Goal: Information Seeking & Learning: Find specific page/section

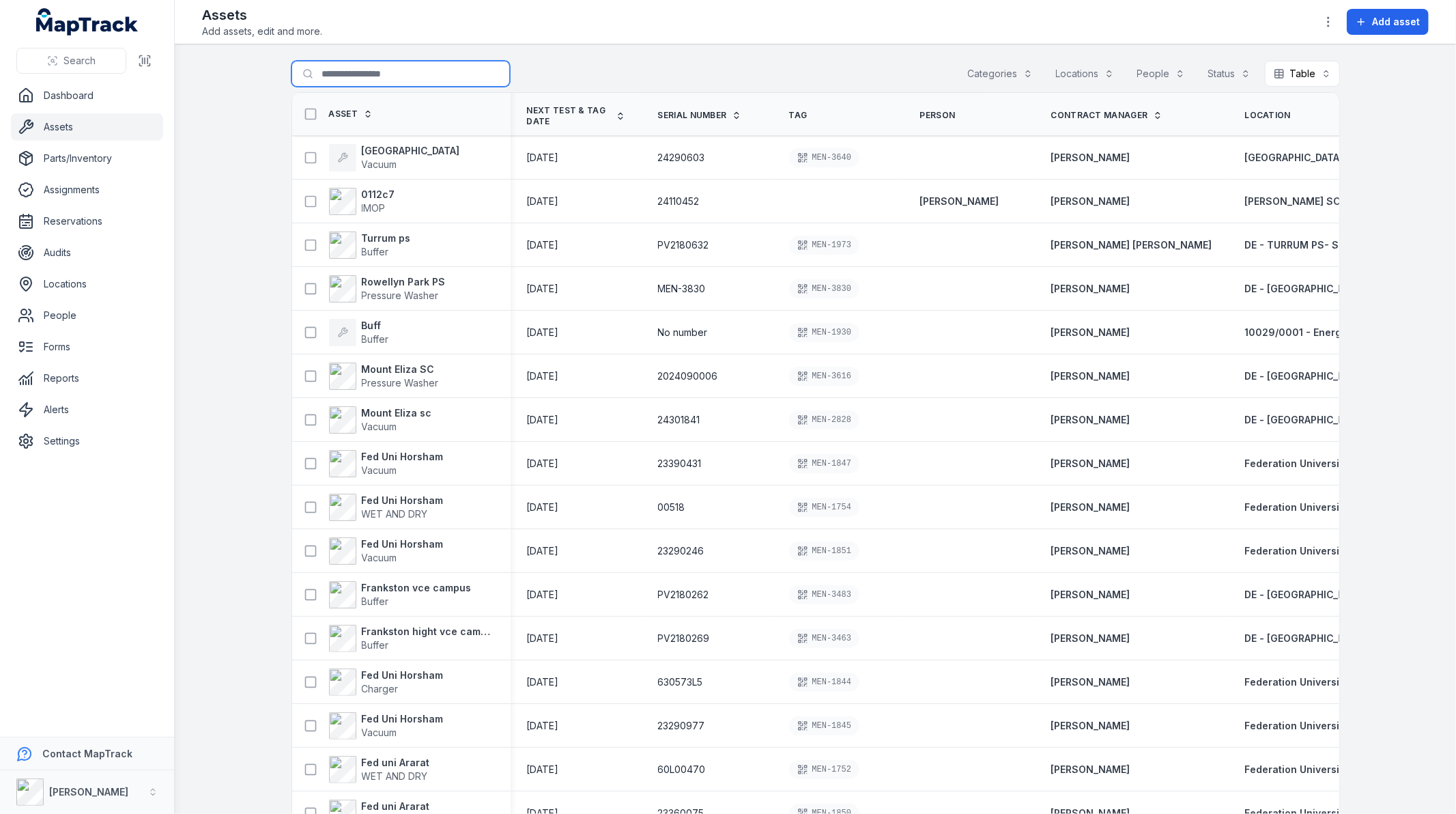
click at [358, 76] on input "Search for assets" at bounding box center [400, 74] width 219 height 26
type input "********"
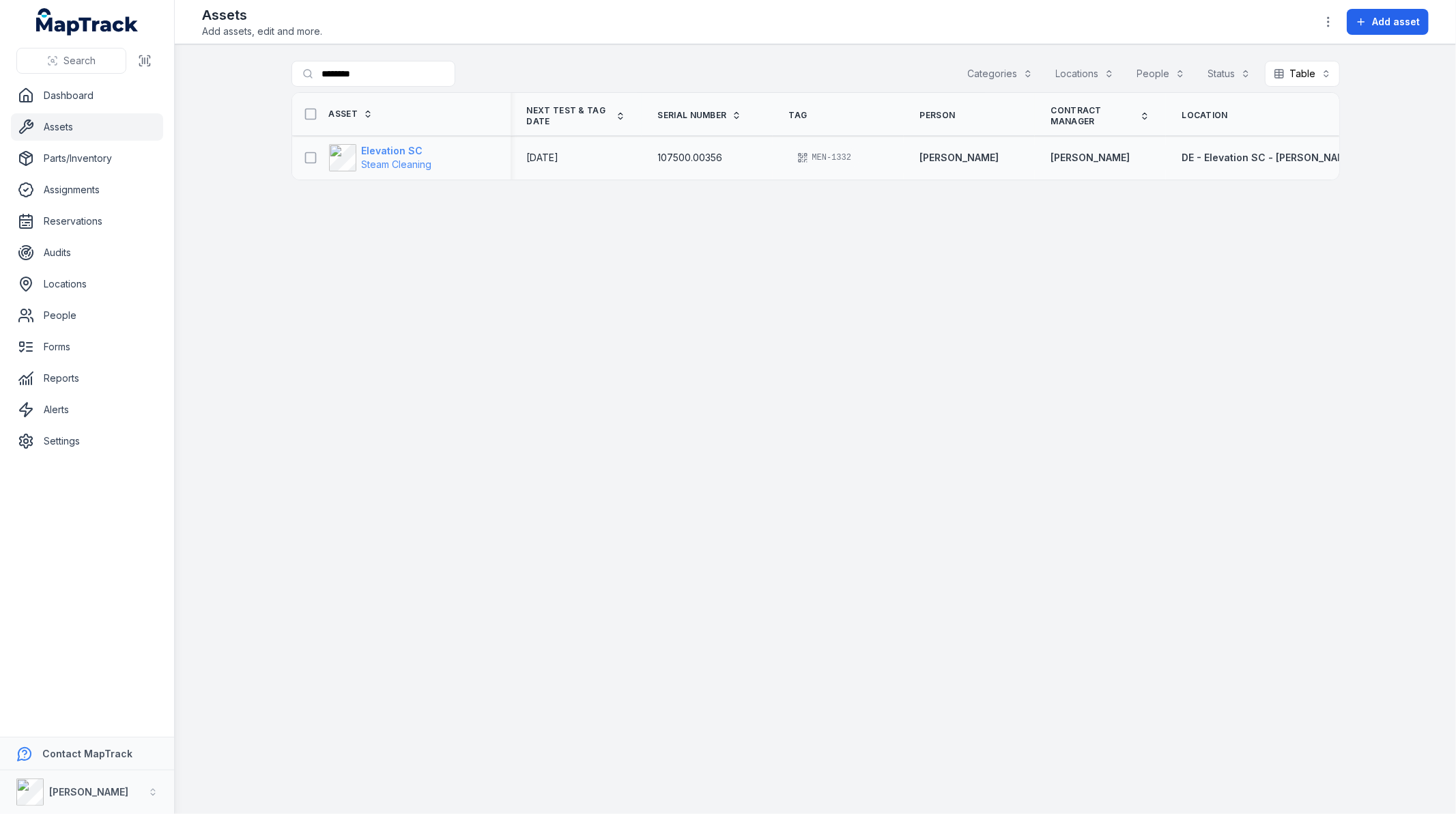
click at [403, 158] on span "Steam Cleaning" at bounding box center [397, 164] width 71 height 13
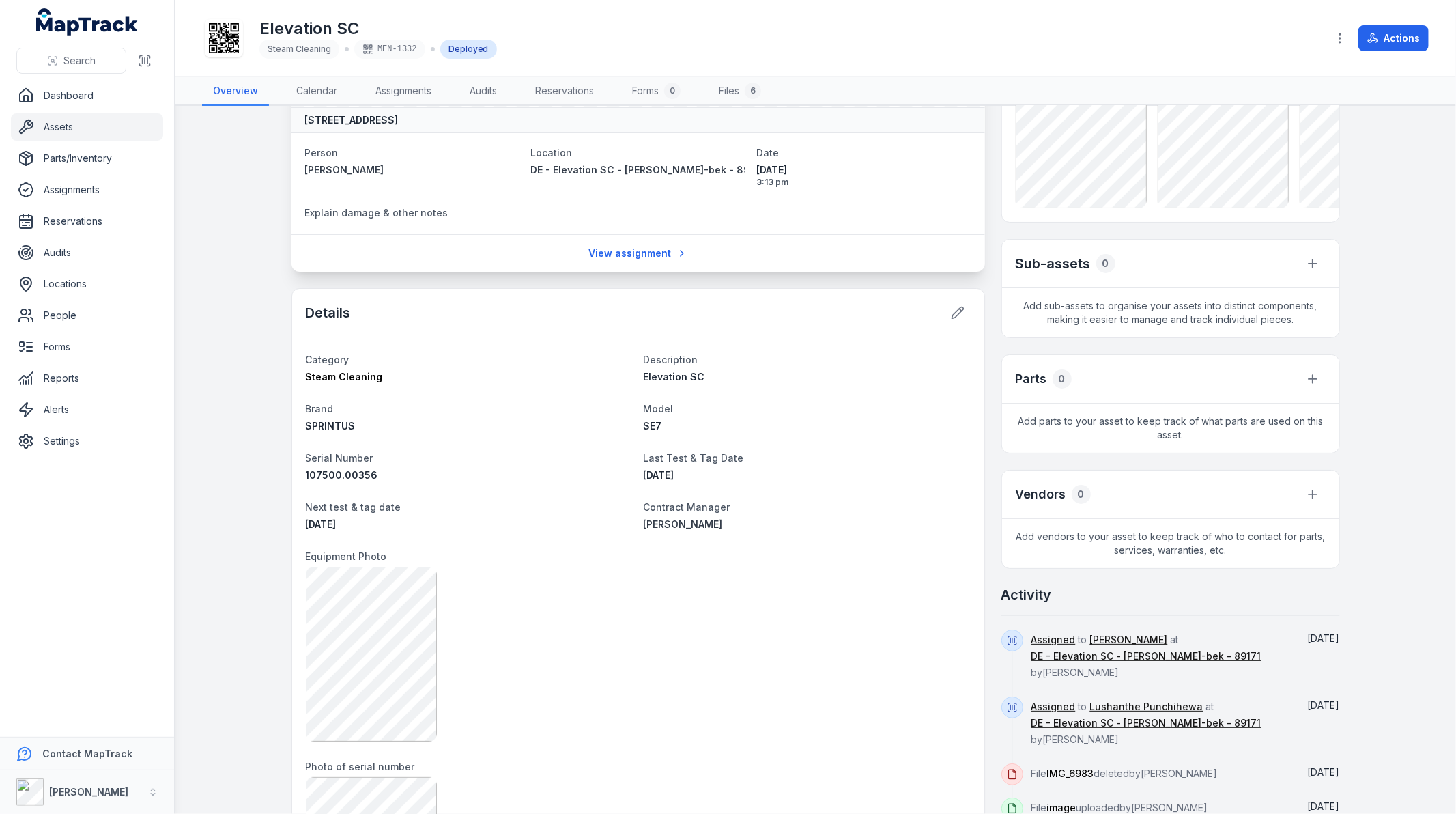
scroll to position [227, 0]
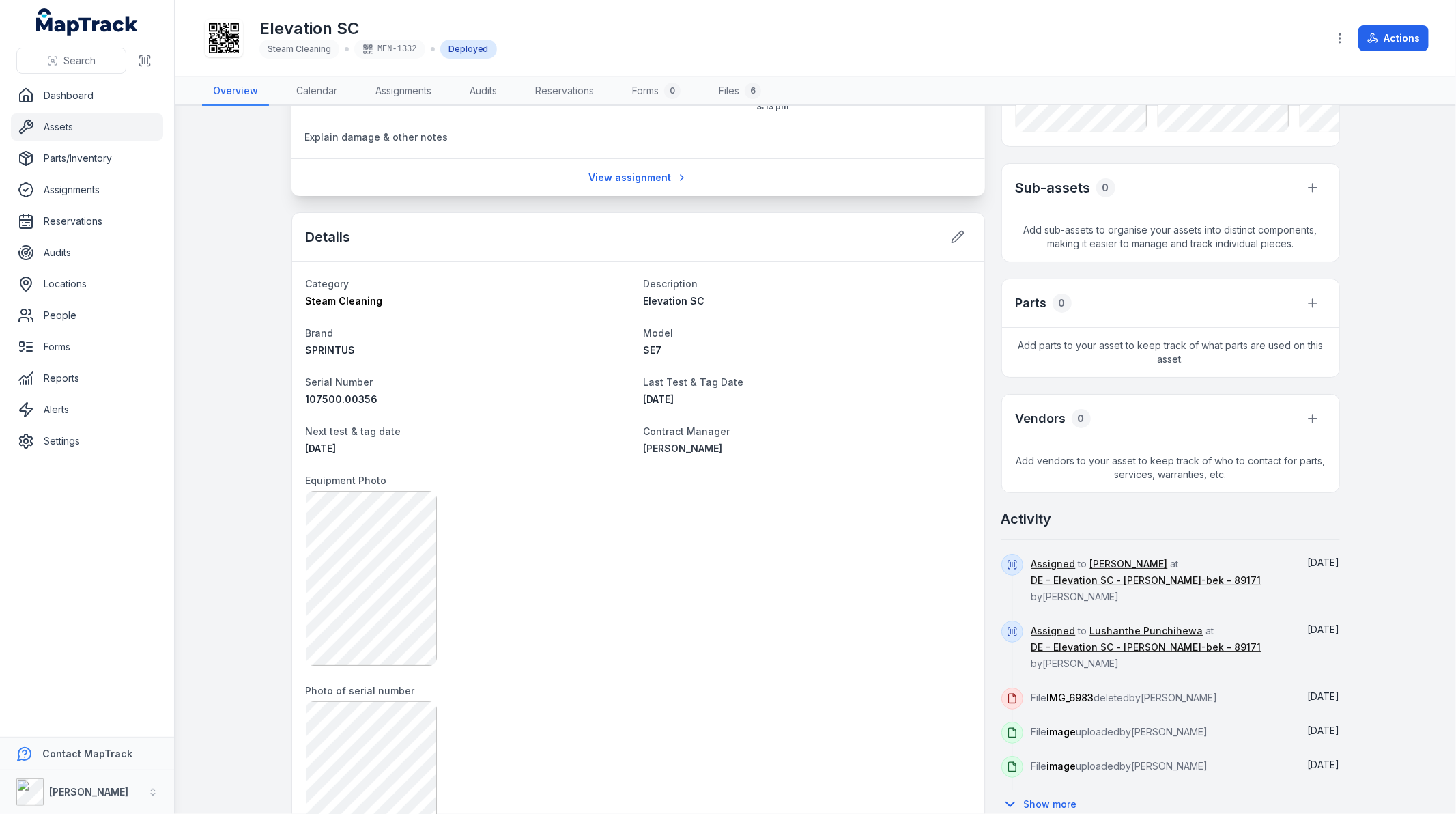
click at [1020, 63] on div "Elevation SC Steam Cleaning MEN-1332 Deployed Actions" at bounding box center [816, 38] width 1227 height 66
click at [1413, 207] on main "64 Kerferd Street, Malvern East, Melbourne Victoria 3145, Australia Person Alij…" at bounding box center [815, 460] width 1281 height 708
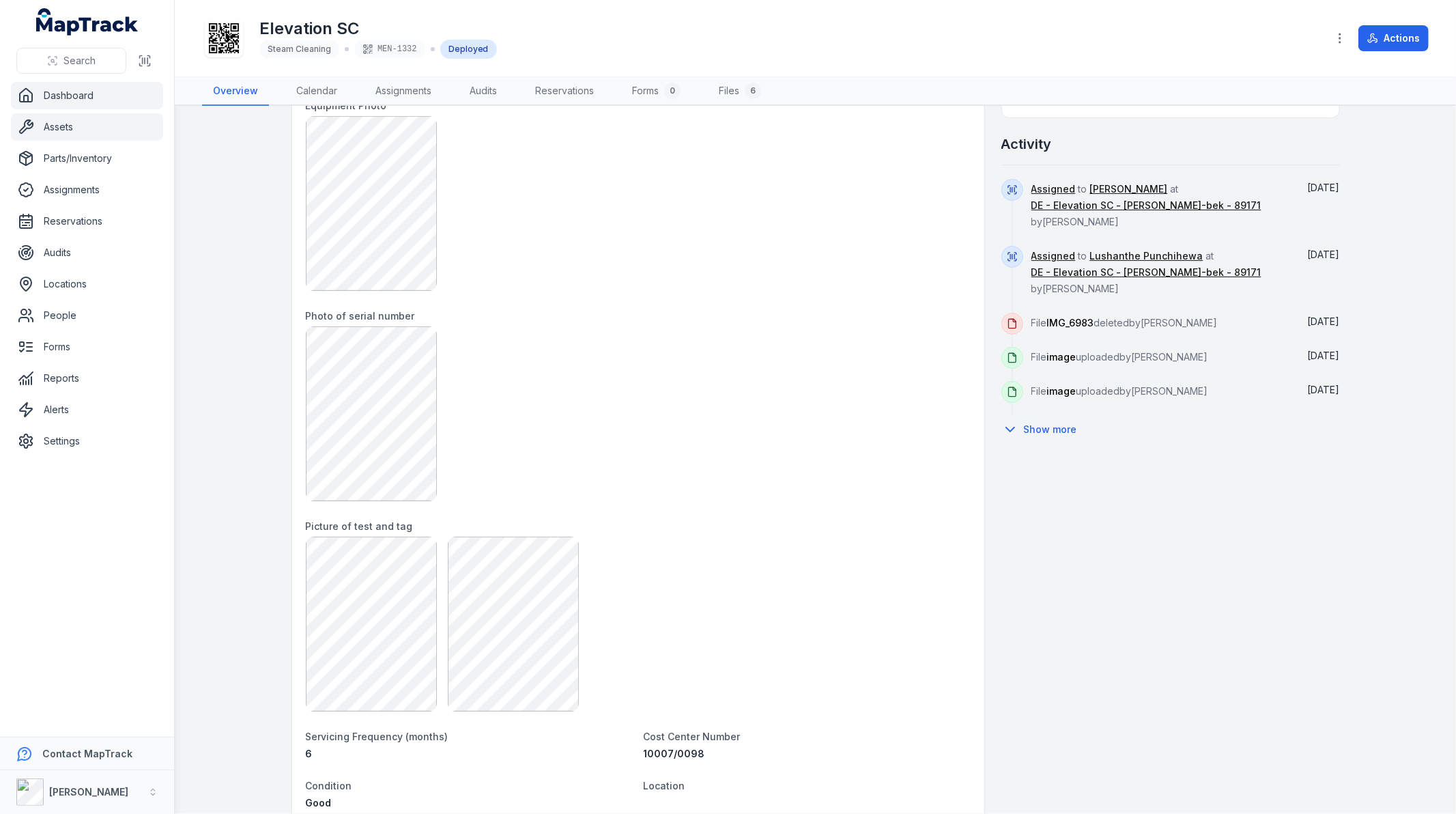
scroll to position [607, 0]
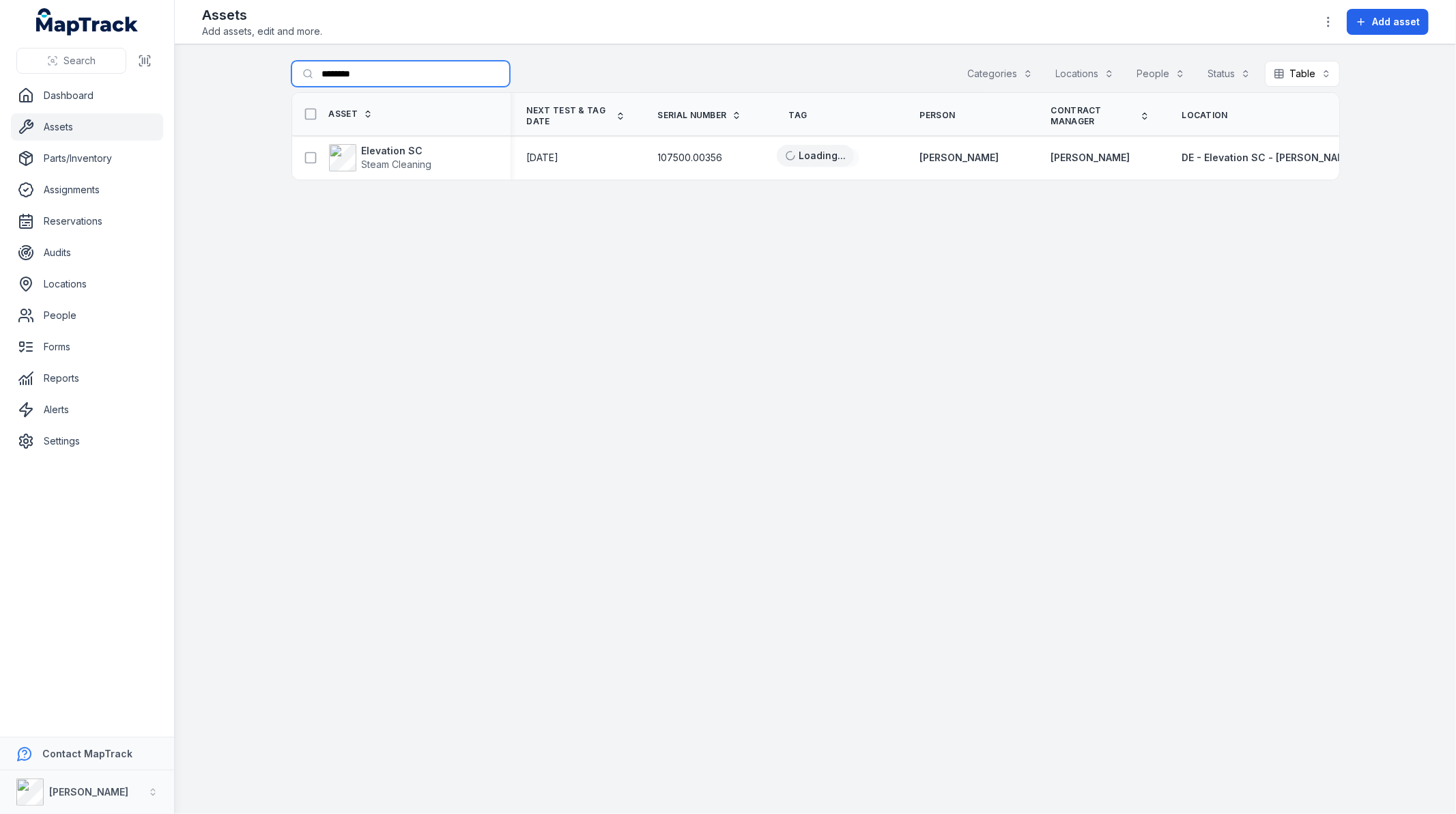
drag, startPoint x: 400, startPoint y: 76, endPoint x: 252, endPoint y: 84, distance: 148.2
click at [252, 84] on main "Search for assets ******** Categories Locations People Status Table ***** Asset…" at bounding box center [815, 428] width 1281 height 769
type input "********"
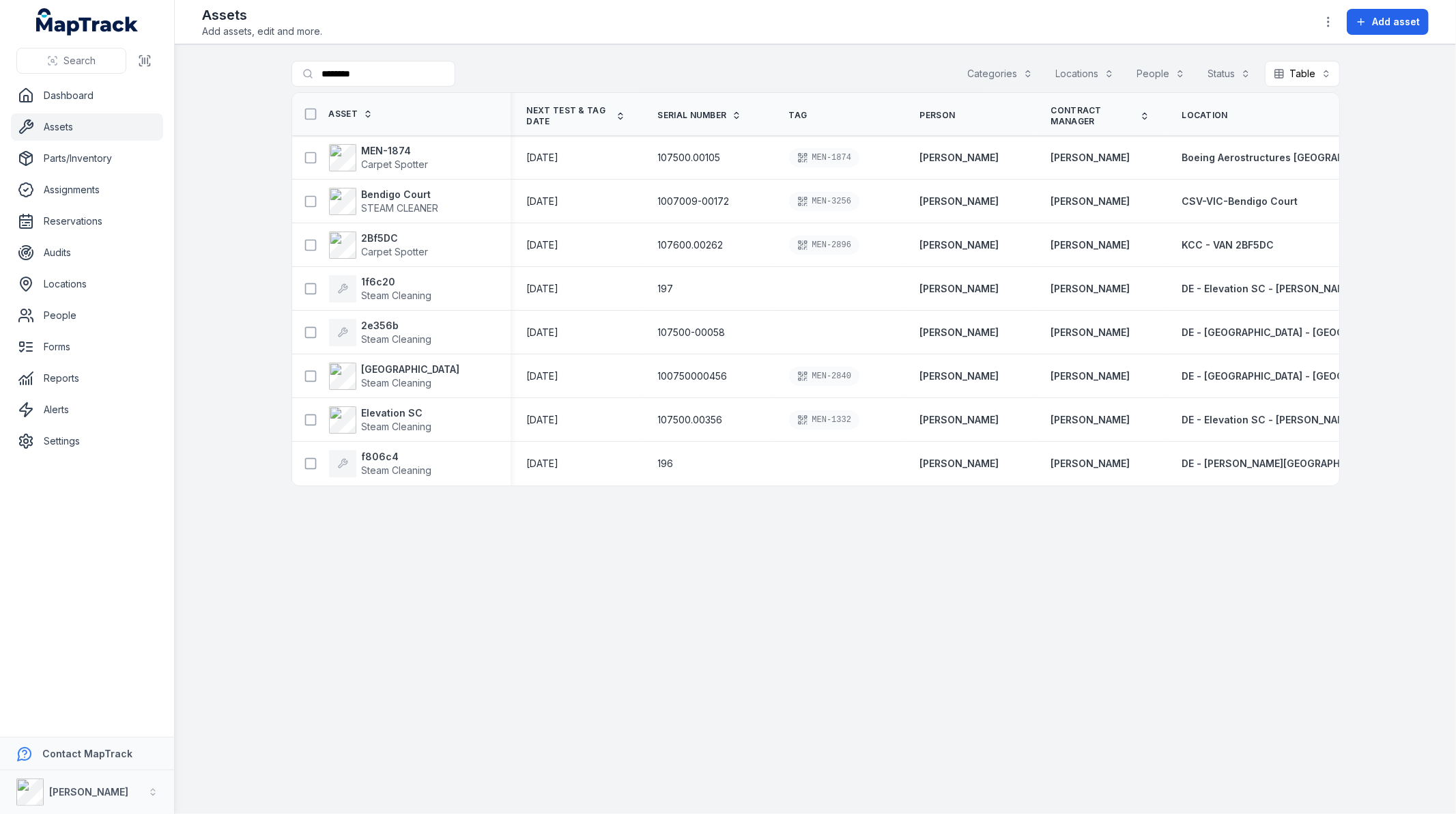
click at [1075, 111] on span "Contract Manager" at bounding box center [1093, 116] width 83 height 22
click at [1060, 113] on span "Contract Manager" at bounding box center [1093, 116] width 83 height 22
click at [1144, 114] on icon at bounding box center [1145, 114] width 4 height 2
click at [1144, 113] on icon at bounding box center [1145, 116] width 10 height 10
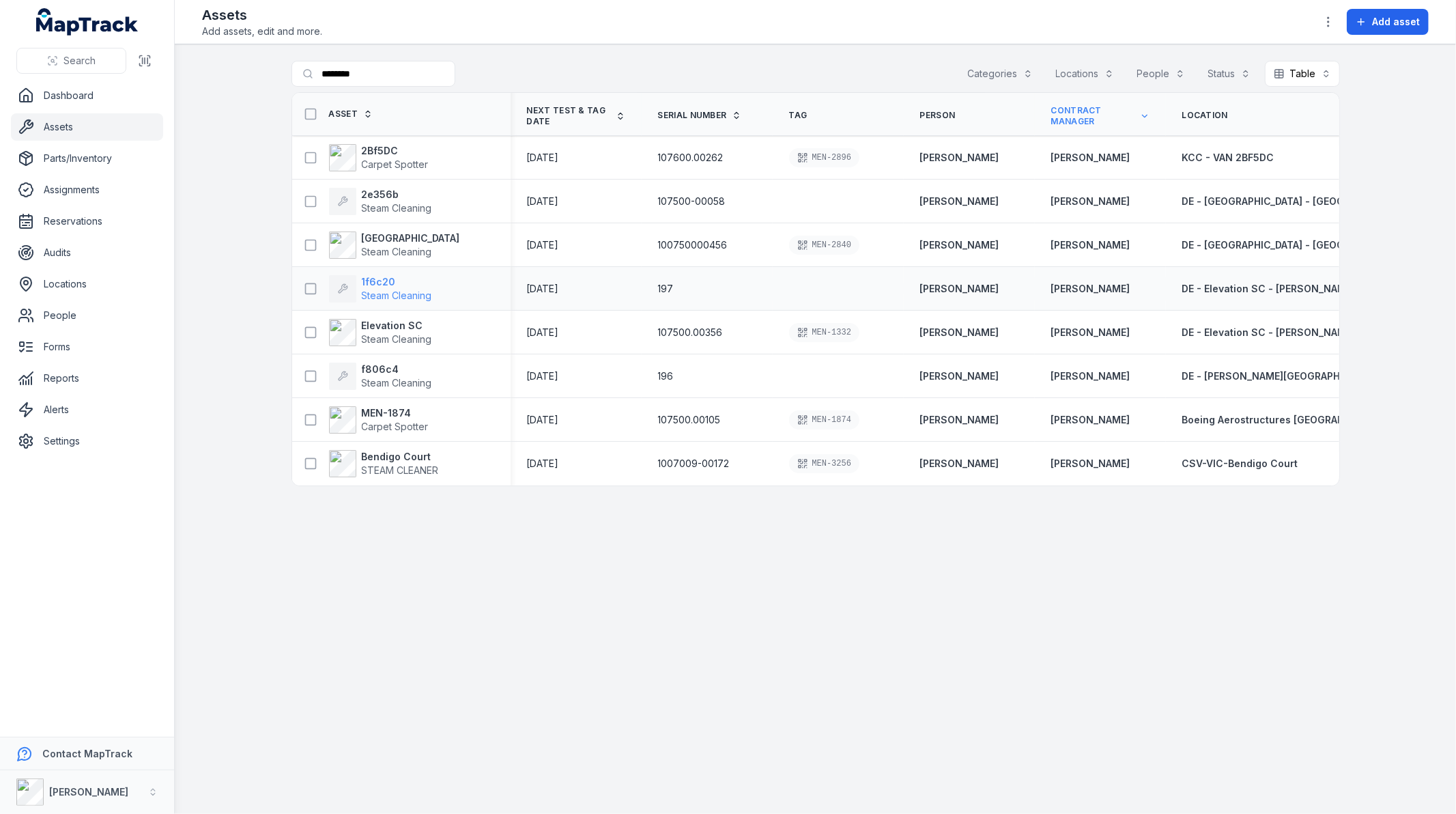
click at [373, 285] on strong "1f6c20" at bounding box center [397, 282] width 71 height 13
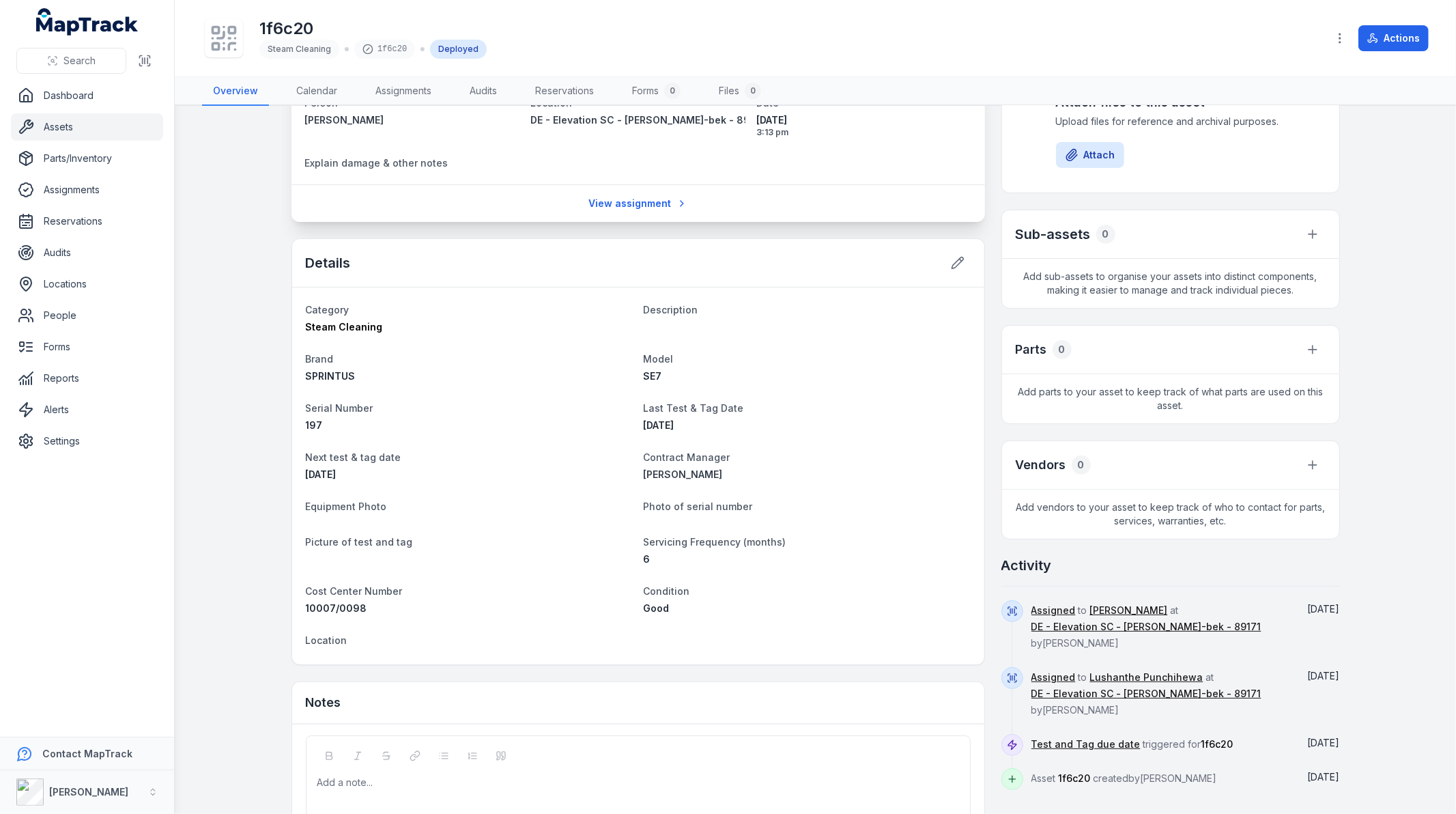
scroll to position [286, 0]
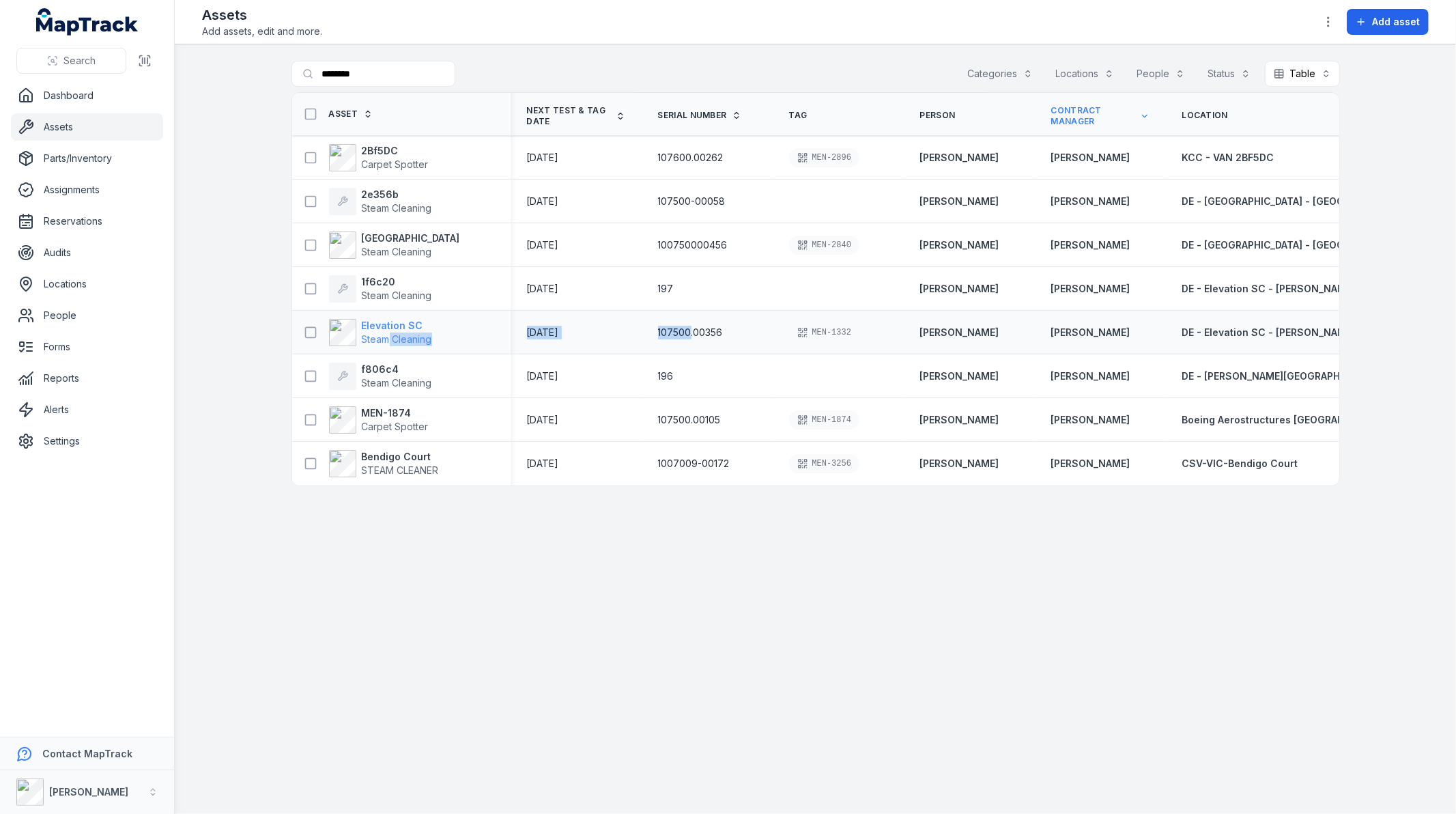
drag, startPoint x: 688, startPoint y: 334, endPoint x: 391, endPoint y: 341, distance: 297.1
click at [391, 341] on tr "Elevation SC Steam Cleaning [DATE] 107500.00356 MEN-1332 [PERSON_NAME] [PERSON_…" at bounding box center [893, 332] width 1203 height 44
drag, startPoint x: 671, startPoint y: 289, endPoint x: 632, endPoint y: 290, distance: 39.0
click at [635, 290] on tr "1f6c20 Steam Cleaning [DATE] 197 [PERSON_NAME] [PERSON_NAME] DE - Elevation SC …" at bounding box center [893, 289] width 1203 height 44
click at [693, 285] on div "197" at bounding box center [707, 289] width 98 height 13
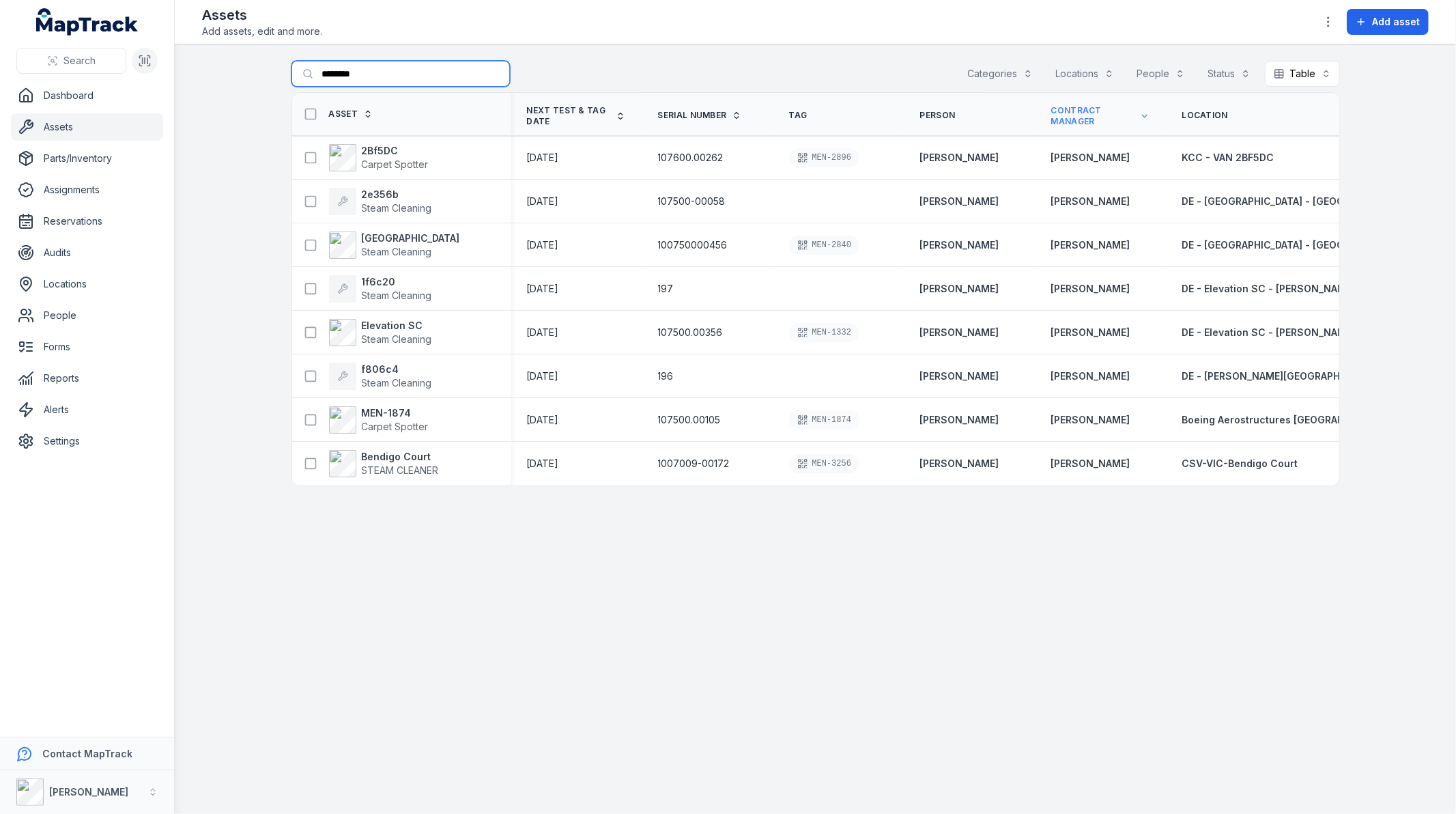
drag, startPoint x: 420, startPoint y: 79, endPoint x: 142, endPoint y: 52, distance: 279.3
click at [142, 52] on div "Search Dashboard Assets Parts/Inventory Assignments Reservations Audits Locatio…" at bounding box center [728, 407] width 1456 height 814
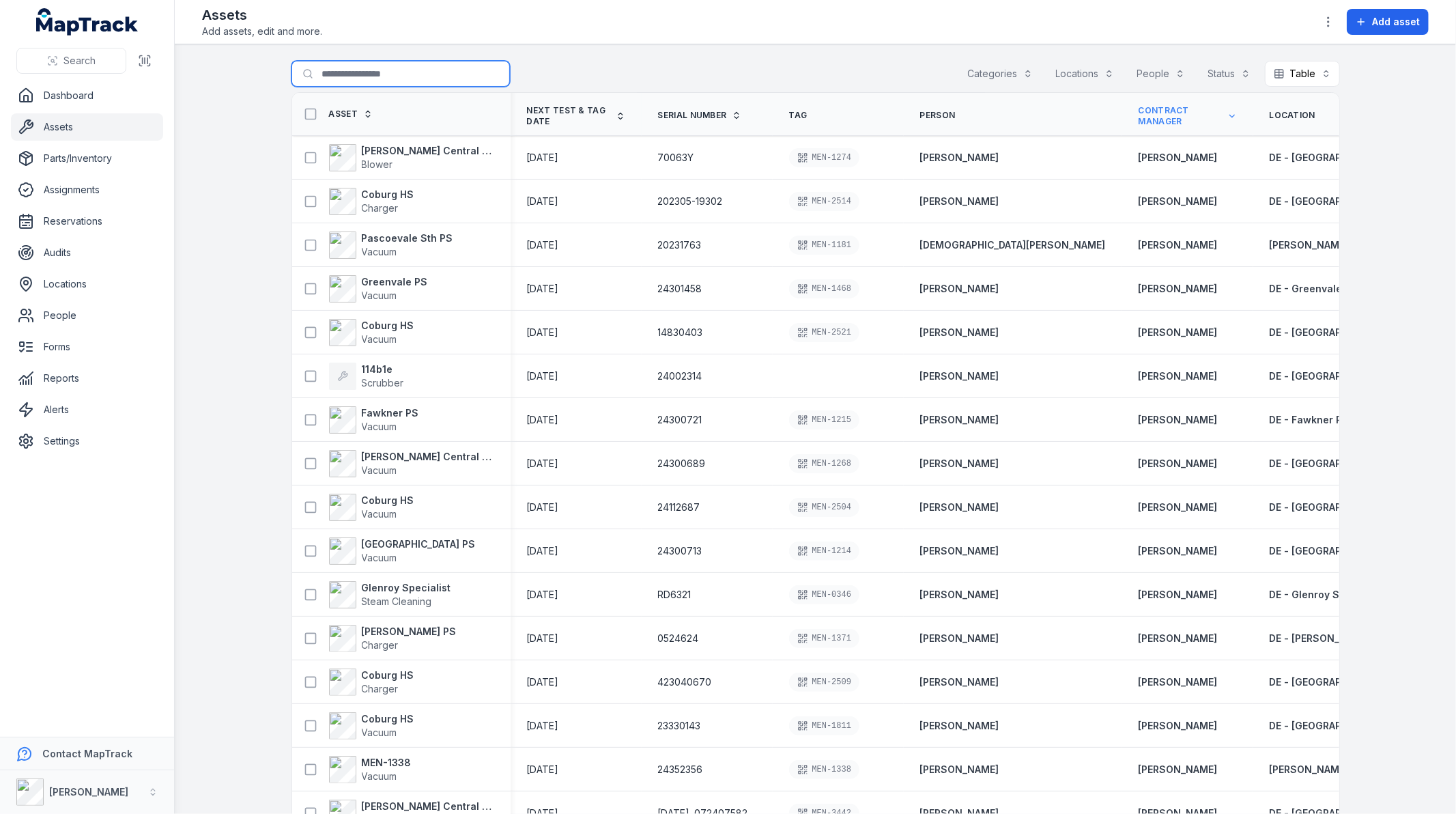
click at [393, 74] on input "Search for assets" at bounding box center [400, 74] width 219 height 26
type input "**********"
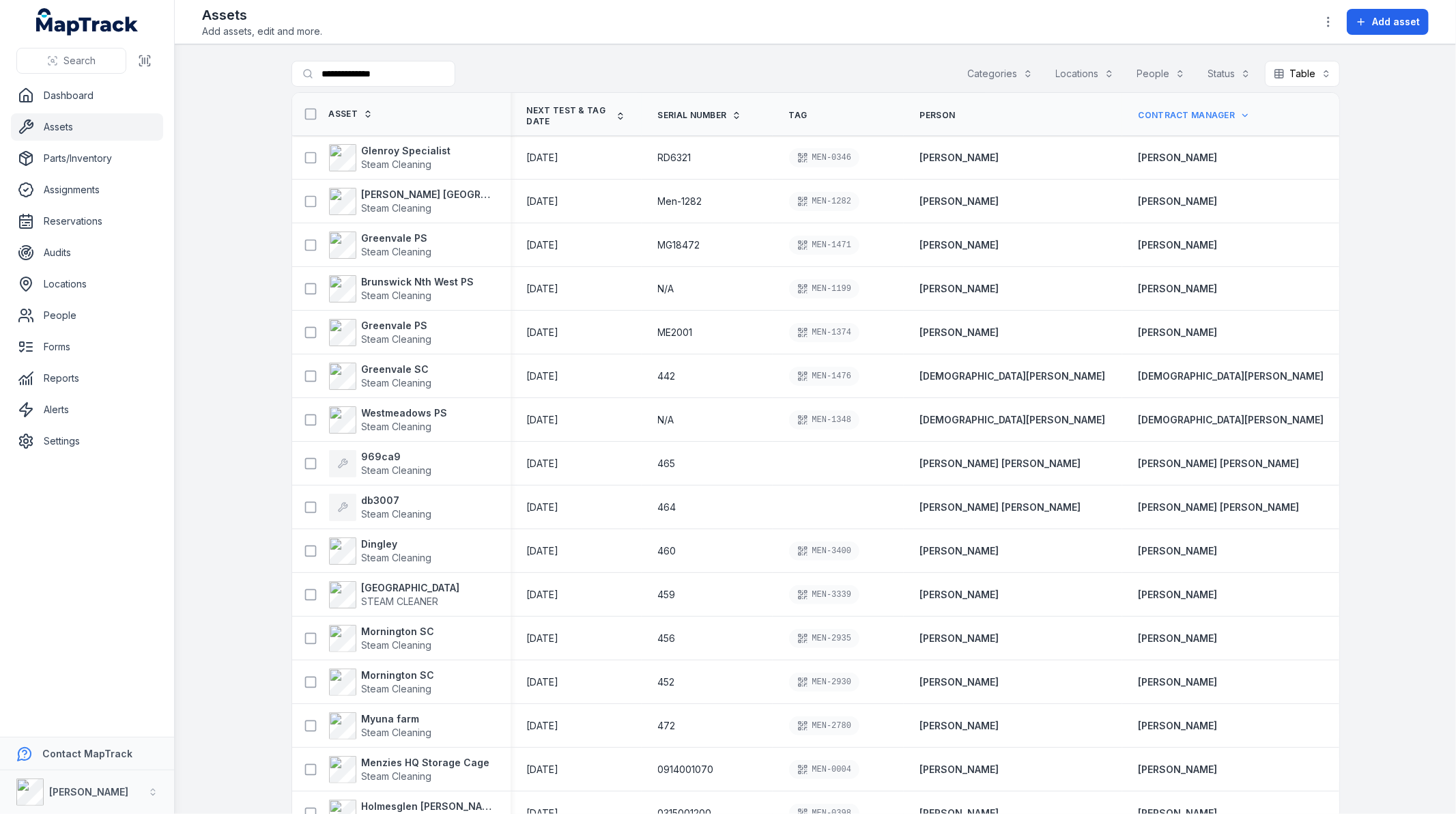
click at [931, 113] on span "Person" at bounding box center [937, 115] width 35 height 11
click at [1240, 118] on icon at bounding box center [1245, 116] width 10 height 10
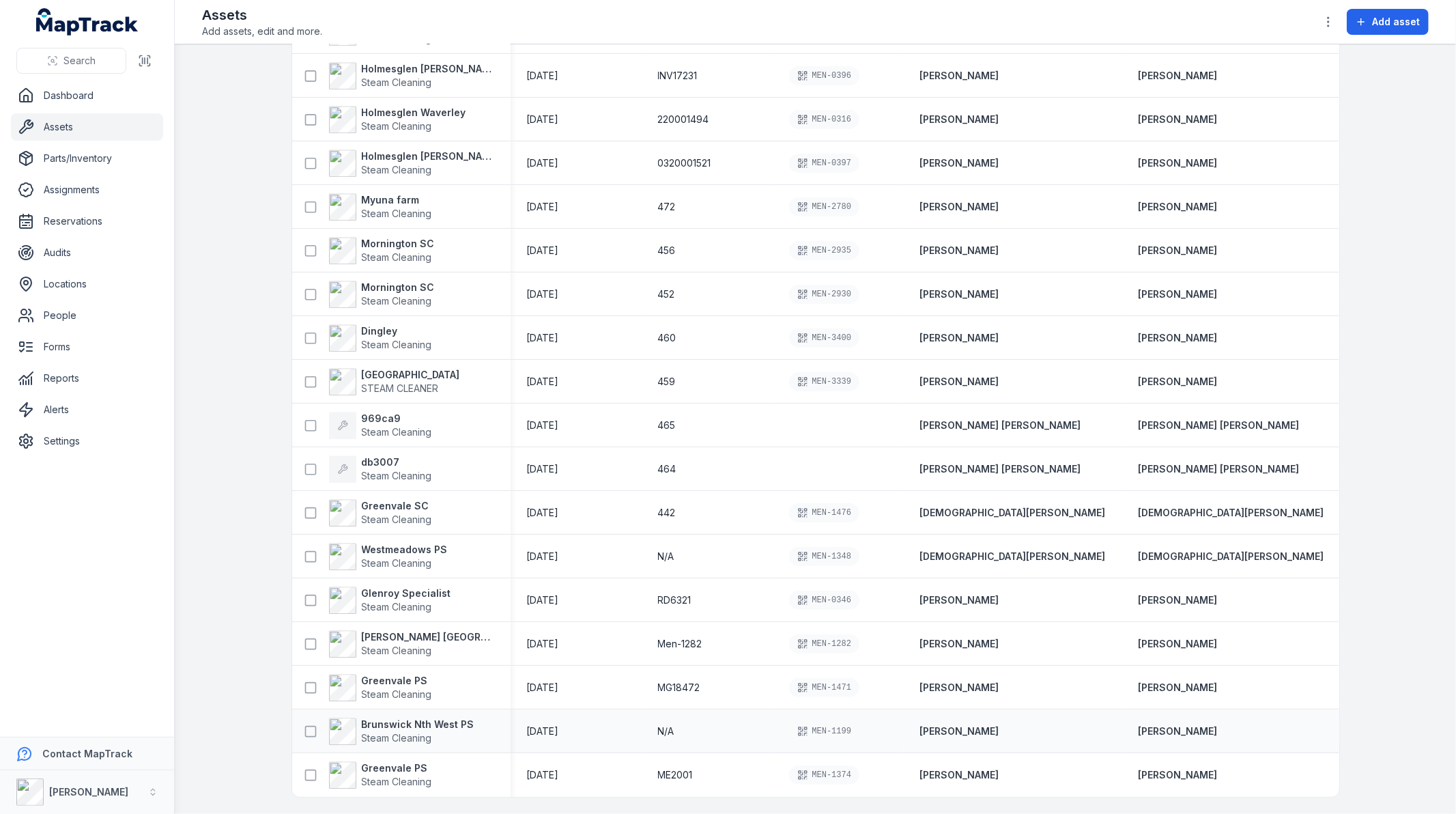
scroll to position [3059, 0]
click at [391, 688] on span "Steam Cleaning" at bounding box center [397, 694] width 71 height 11
